Goal: Information Seeking & Learning: Learn about a topic

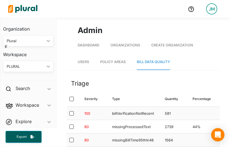
scroll to position [848, 0]
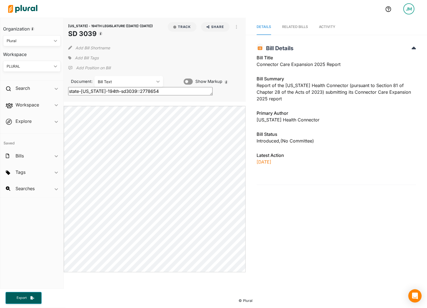
click at [137, 80] on div "Bill Text" at bounding box center [126, 82] width 56 height 6
click at [133, 94] on div "Bill Text" at bounding box center [129, 94] width 60 height 5
click at [145, 141] on div "MASSACHUSETTS - 194TH LEGISLATURE (2025-2026) SD 3039 Track Share Email LinkedI…" at bounding box center [155, 145] width 182 height 254
